Goal: Task Accomplishment & Management: Manage account settings

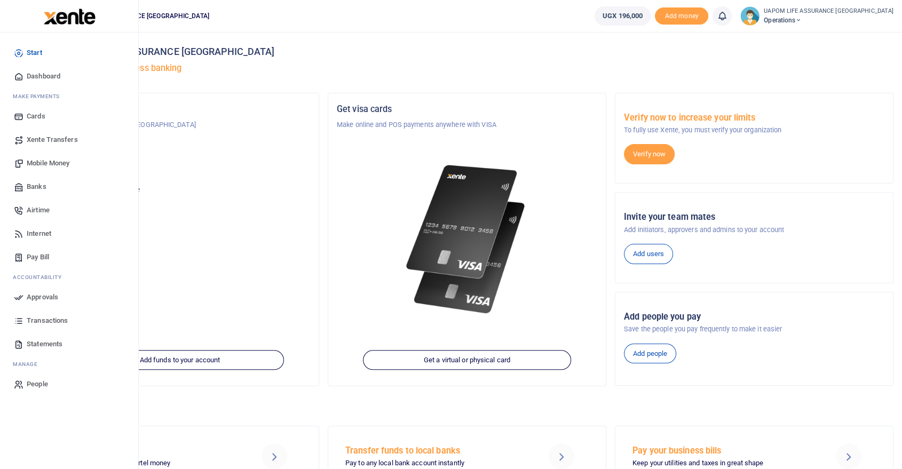
click at [47, 234] on span "Internet" at bounding box center [39, 233] width 25 height 11
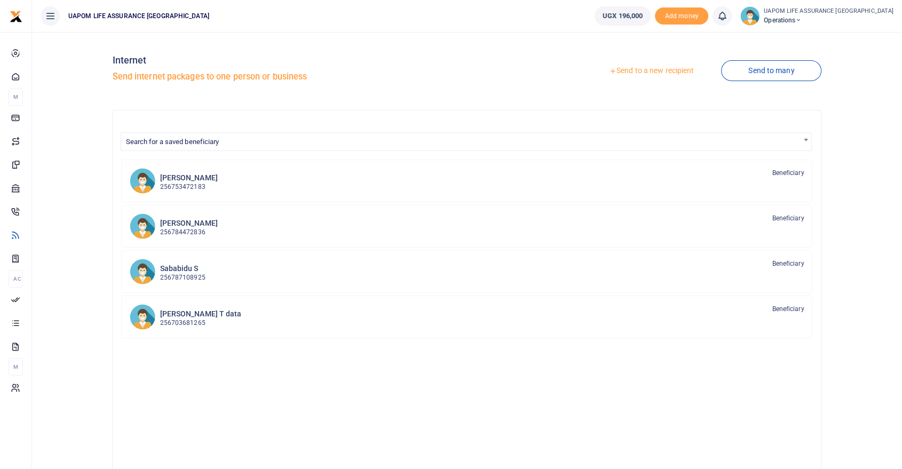
click at [657, 69] on link "Send to a new recipient" at bounding box center [651, 70] width 139 height 19
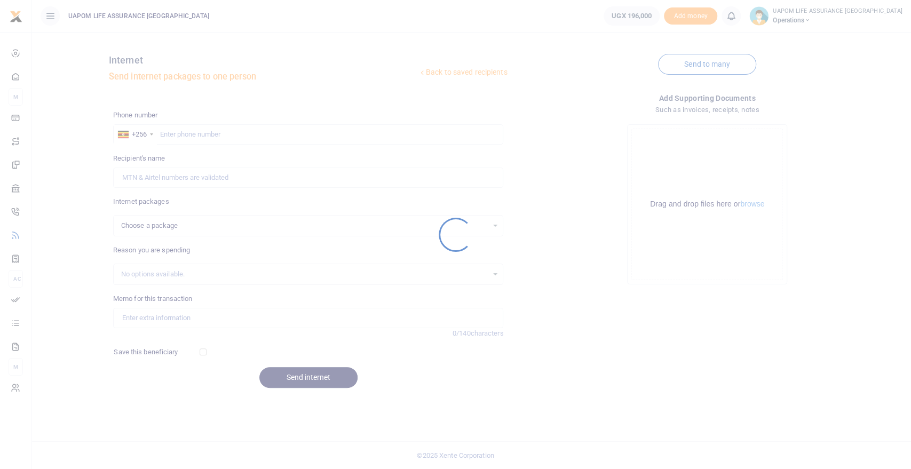
click at [289, 130] on div at bounding box center [455, 234] width 911 height 469
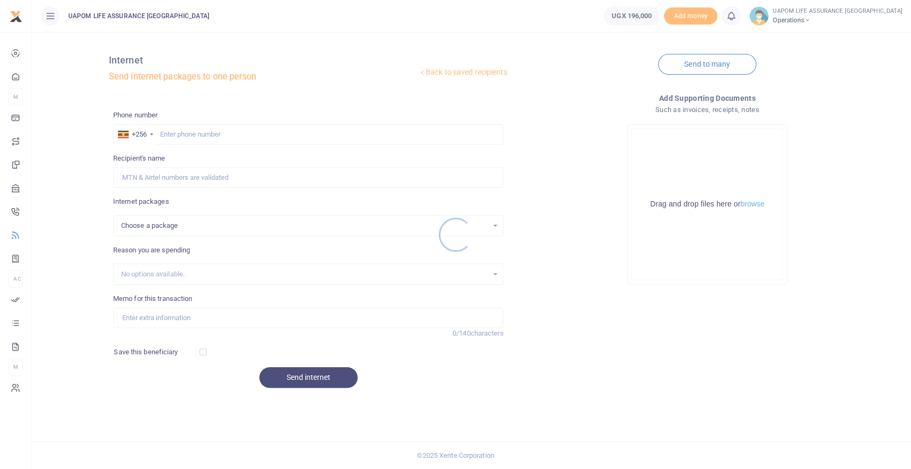
click at [287, 136] on div at bounding box center [455, 234] width 911 height 469
click at [287, 138] on div at bounding box center [455, 234] width 911 height 469
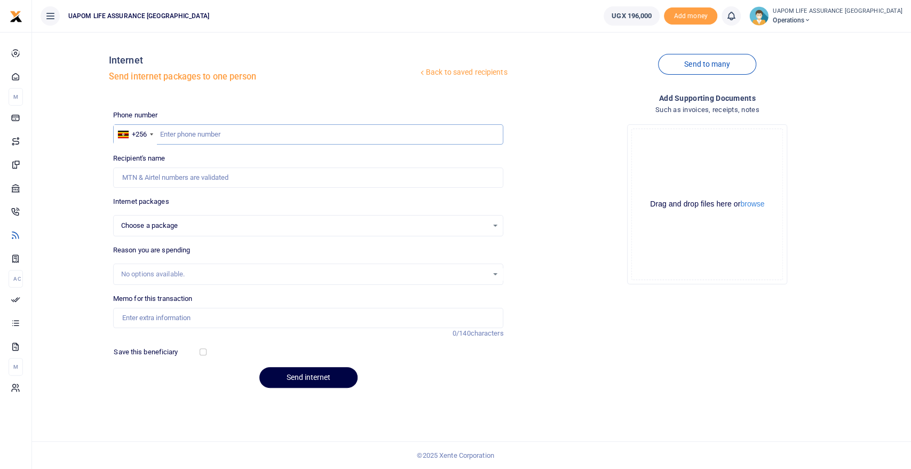
click at [287, 138] on input "text" at bounding box center [308, 134] width 391 height 20
paste input "787108925"
type input "787108925"
select select
type input "Uap Life Assurance Uganda Limited"
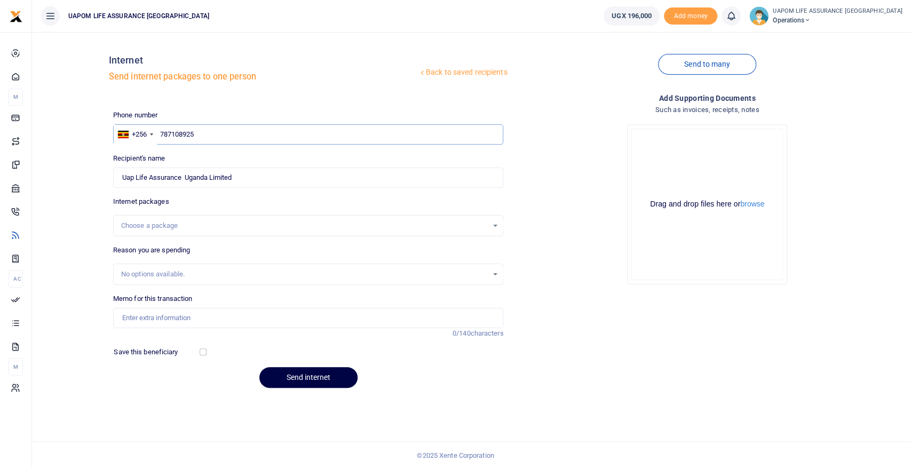
type input "787108925"
click at [170, 231] on div "Choose a package" at bounding box center [309, 226] width 390 height 12
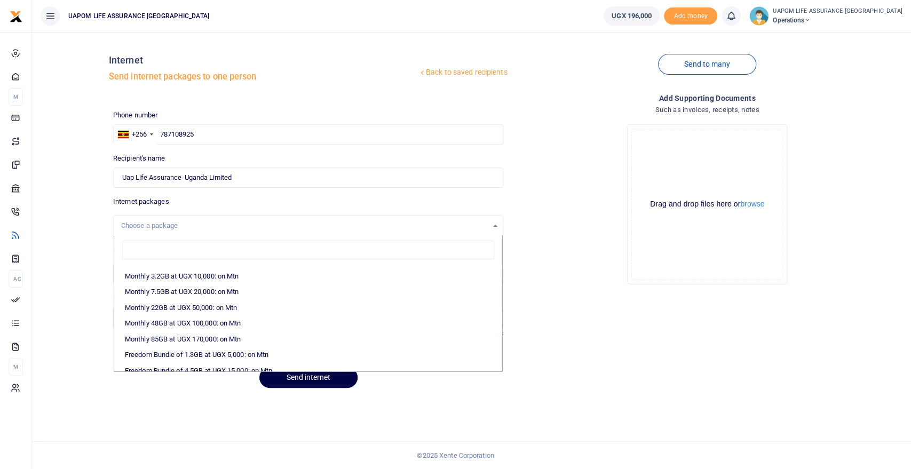
scroll to position [178, 0]
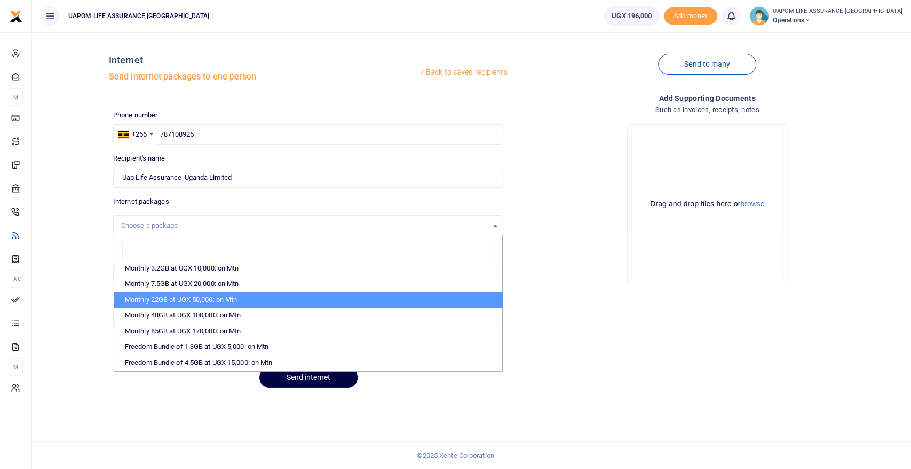
click at [223, 294] on li "Monthly 22GB at UGX 50,000: on Mtn" at bounding box center [308, 300] width 388 height 16
select select "CXpJYDqUGIMMdw3YXKilkAodr3ix5COxIAXy7MdavpbFAxMIqXt/dw=="
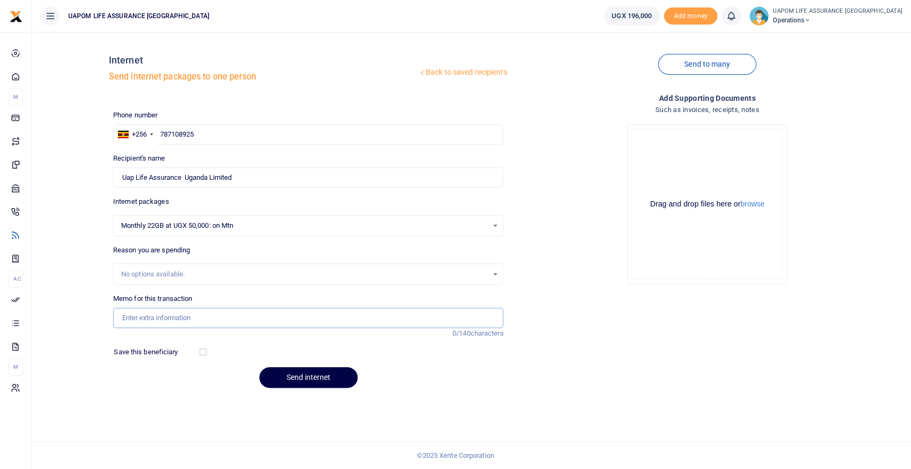
click at [184, 311] on input "Memo for this transaction" at bounding box center [308, 318] width 391 height 20
type input "Support work"
click at [320, 379] on button "Send internet" at bounding box center [308, 377] width 98 height 21
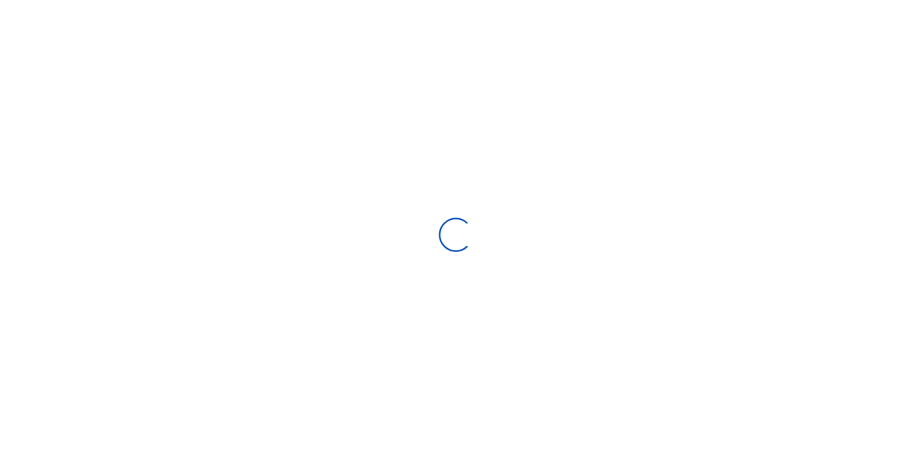
select select
select select "Loading bundles"
select select
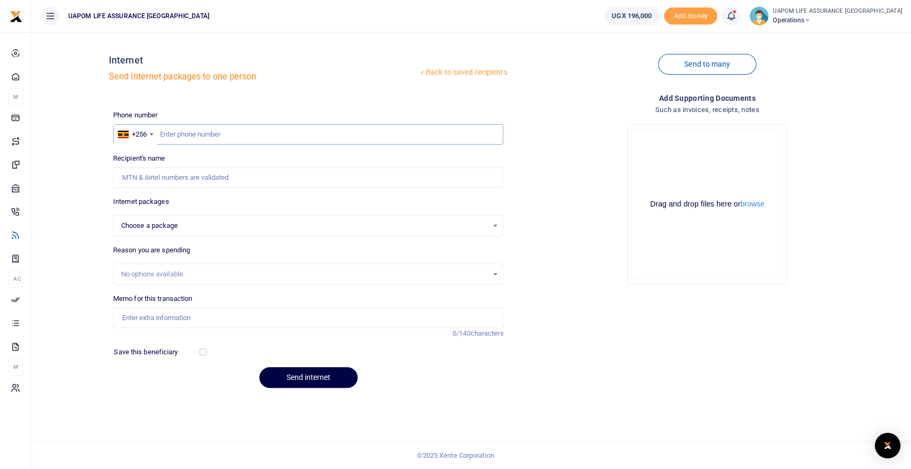
click at [388, 132] on input "text" at bounding box center [308, 134] width 391 height 20
type input "752889934"
select select
type input "752889934"
click at [387, 229] on div "Choose a package" at bounding box center [304, 225] width 367 height 11
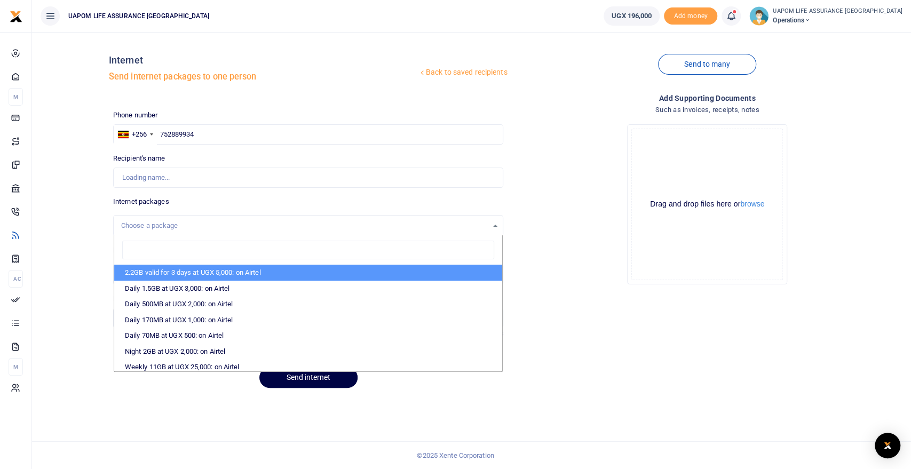
type input "[PERSON_NAME]"
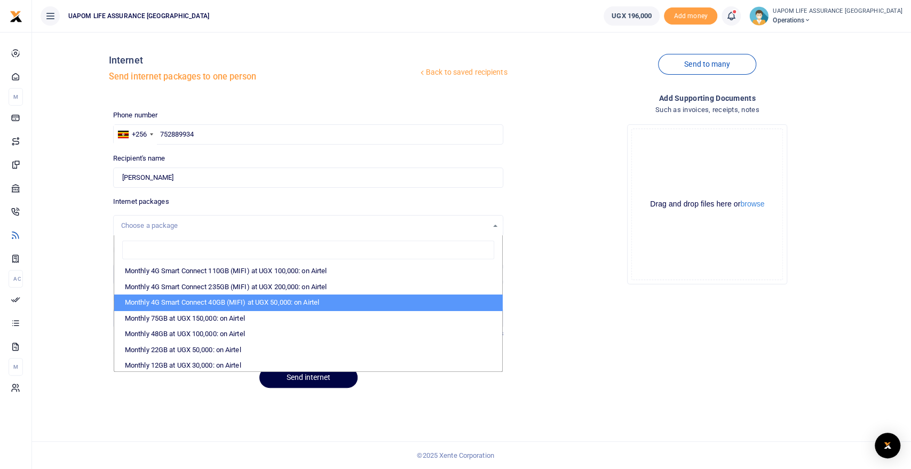
scroll to position [178, 0]
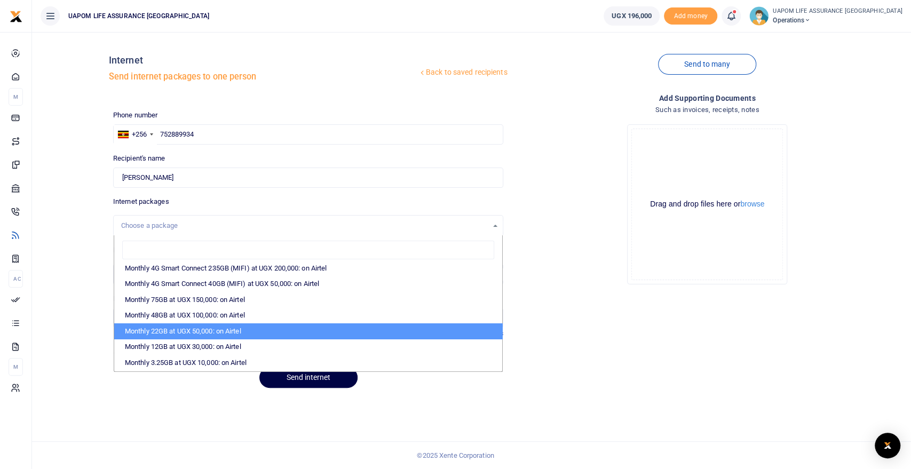
click at [226, 330] on li "Monthly 22GB at UGX 50,000: on Airtel" at bounding box center [308, 331] width 388 height 16
select select "bOgthpMmaC1ZLyOYxyMBh28re2LLS6fLvY77EkG1sh4="
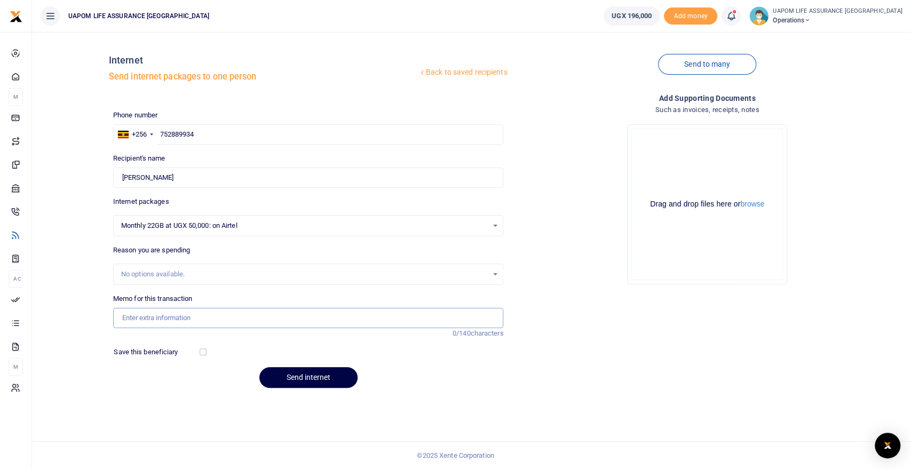
click at [181, 311] on input "Memo for this transaction" at bounding box center [308, 318] width 391 height 20
type input "Support work"
click at [302, 379] on button "Send internet" at bounding box center [308, 377] width 98 height 21
click at [736, 16] on icon at bounding box center [731, 16] width 11 height 12
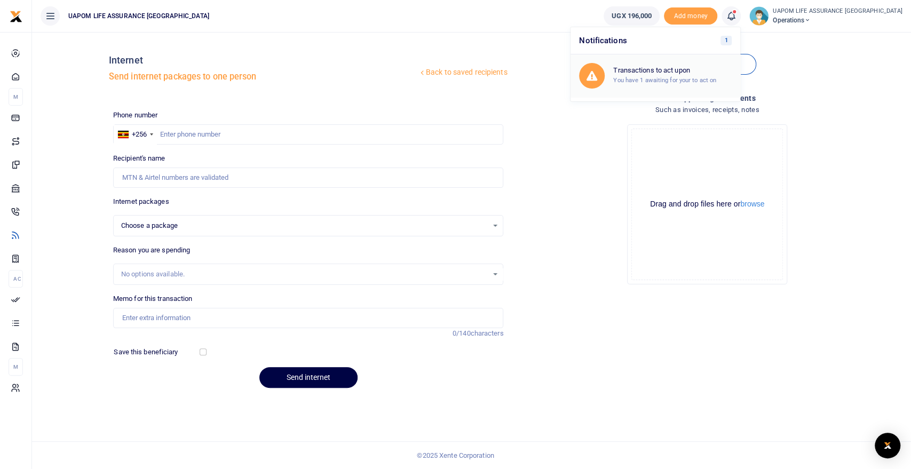
click at [693, 76] on small "You have 1 awaiting for your to act on" at bounding box center [664, 79] width 103 height 7
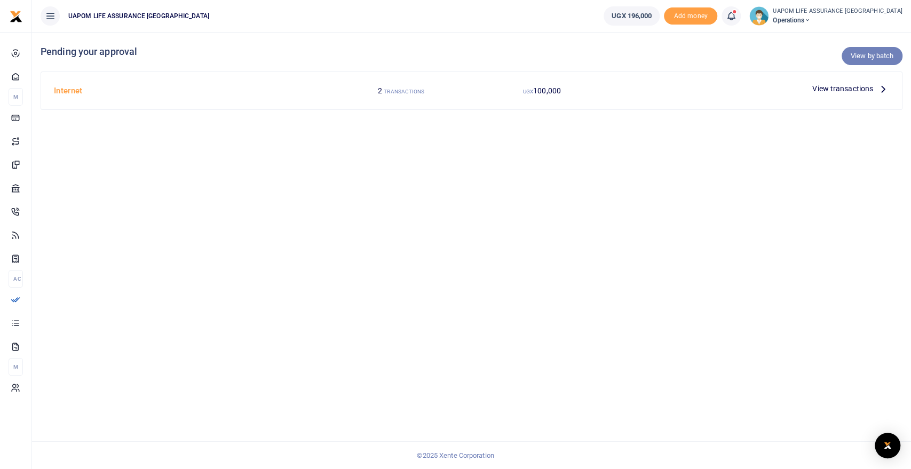
click at [868, 52] on link "View by batch" at bounding box center [871, 56] width 61 height 18
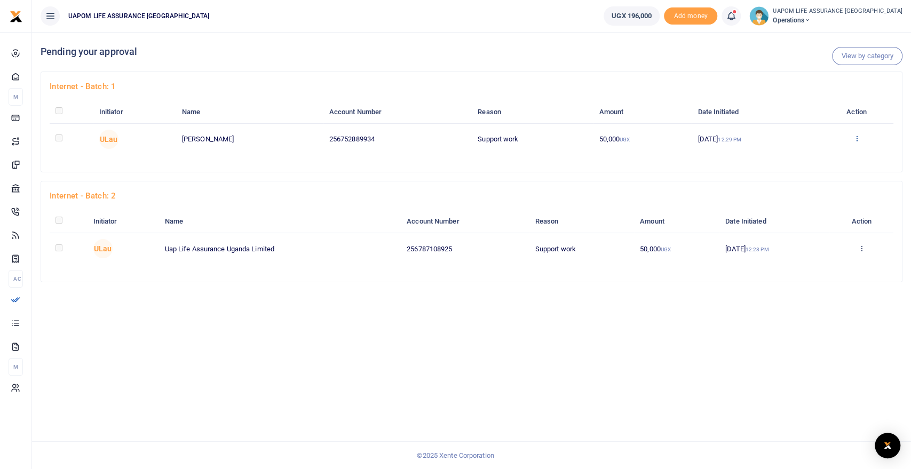
click at [854, 137] on icon at bounding box center [856, 137] width 7 height 7
click at [815, 154] on link "Approve" at bounding box center [818, 156] width 84 height 15
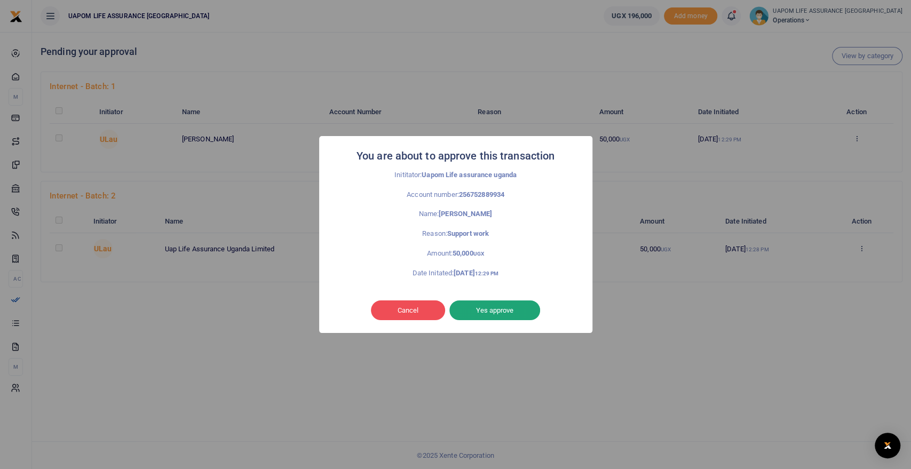
click at [493, 307] on button "Yes approve" at bounding box center [494, 310] width 91 height 20
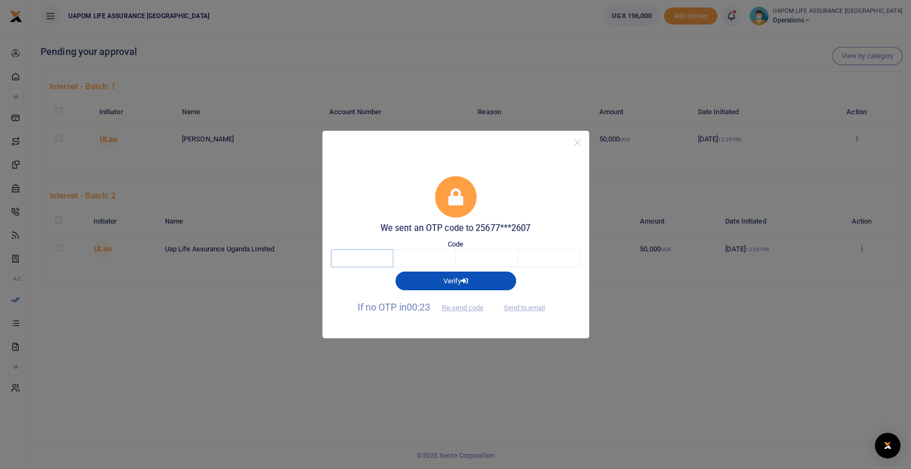
click at [357, 252] on input "text" at bounding box center [362, 258] width 62 height 18
type input "3"
type input "1"
type input "8"
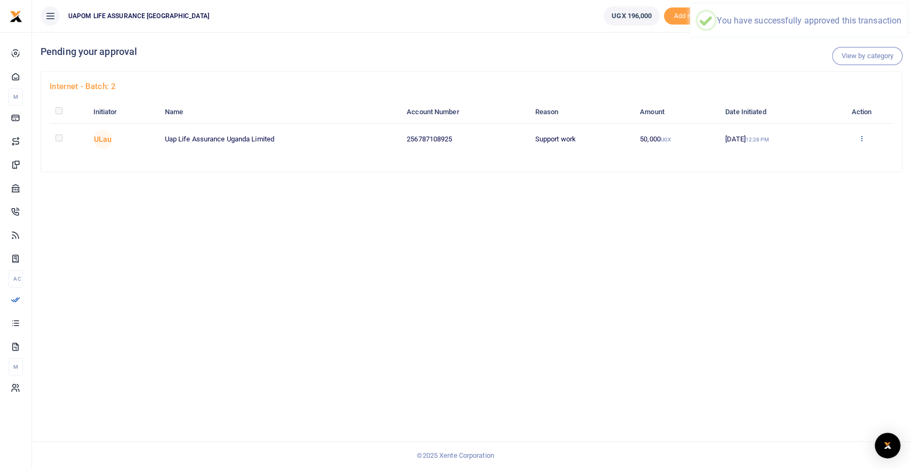
click at [862, 138] on icon at bounding box center [861, 137] width 7 height 7
click at [830, 155] on link "Approve" at bounding box center [824, 156] width 84 height 15
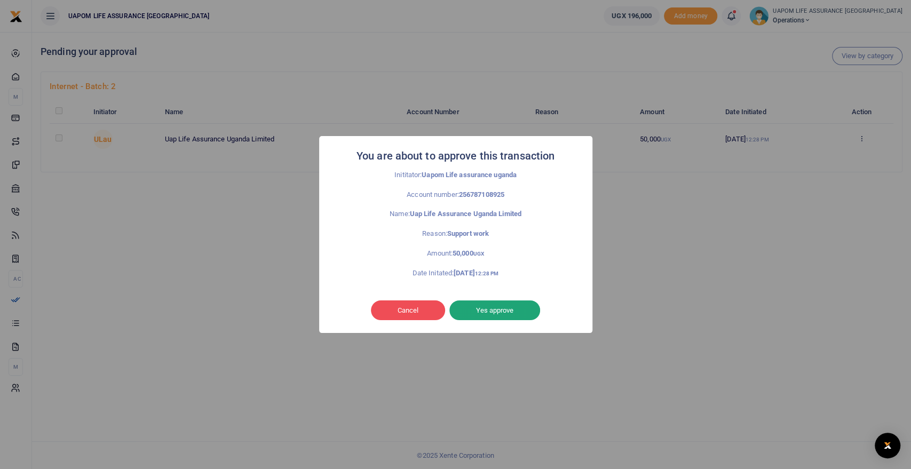
click at [494, 311] on button "Yes approve" at bounding box center [494, 310] width 91 height 20
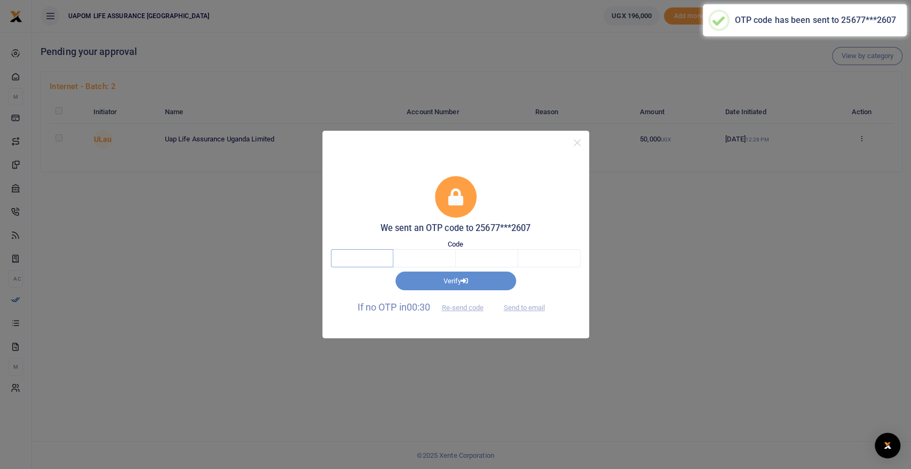
click at [361, 262] on input "text" at bounding box center [362, 258] width 62 height 18
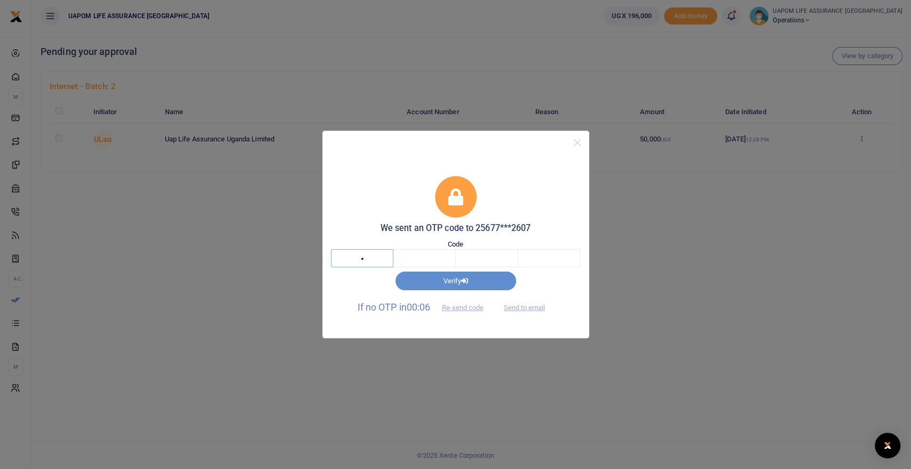
type input "2"
type input "1"
type input "0"
